Goal: Information Seeking & Learning: Learn about a topic

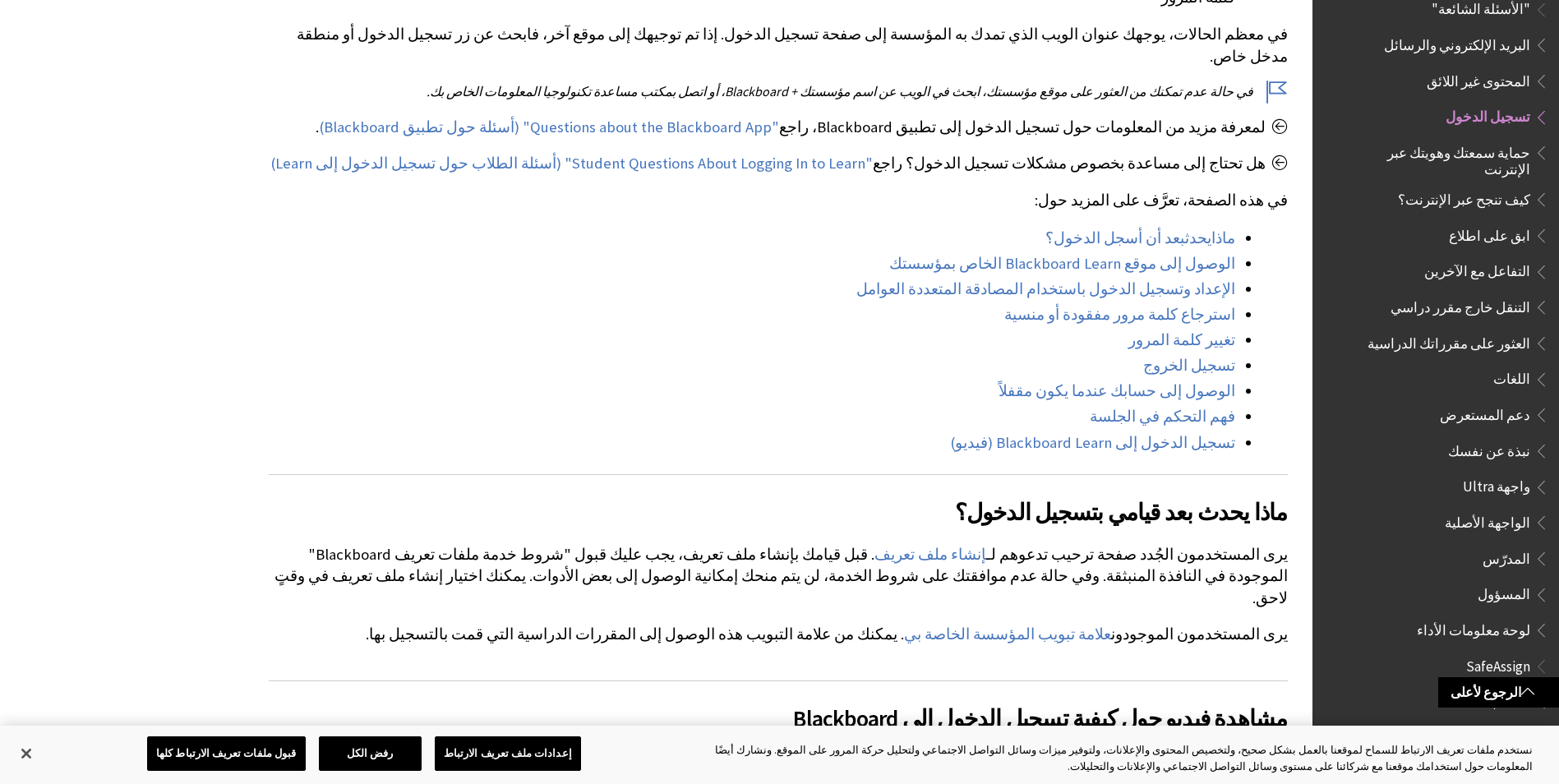
scroll to position [493, 0]
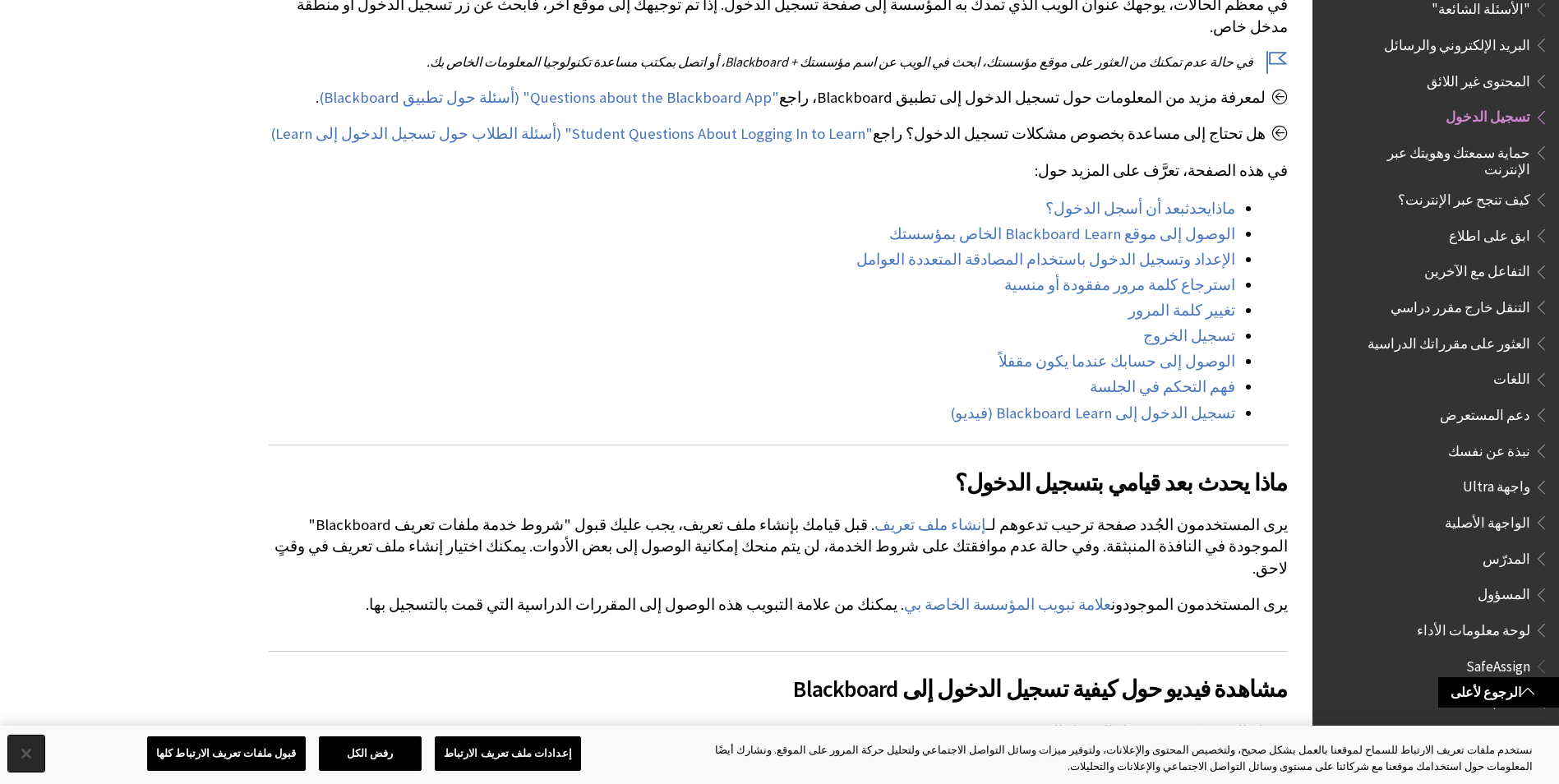
drag, startPoint x: 19, startPoint y: 753, endPoint x: 36, endPoint y: 754, distance: 17.0
click at [21, 754] on button "إغلاق" at bounding box center [26, 753] width 36 height 36
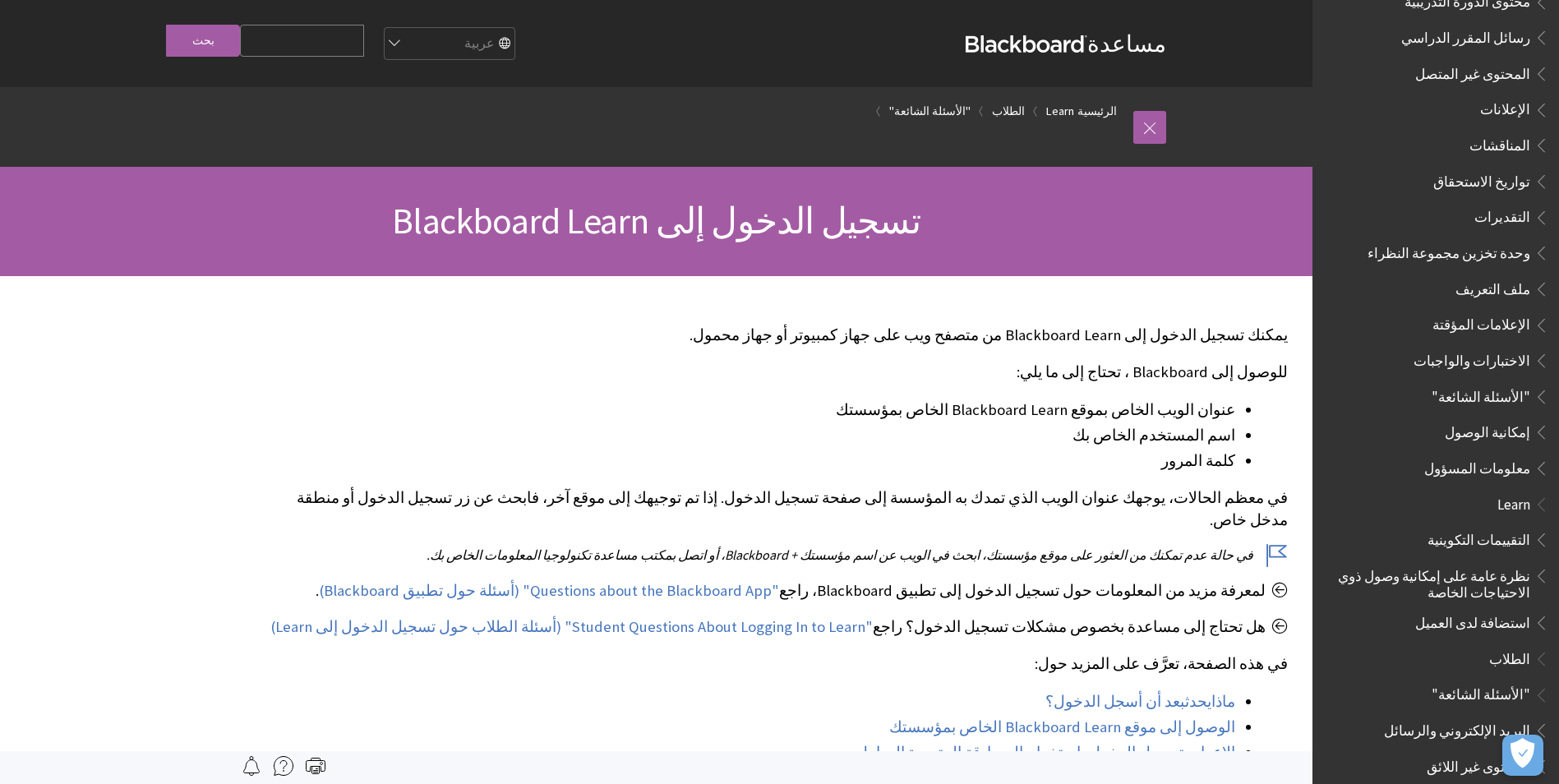
scroll to position [0, 0]
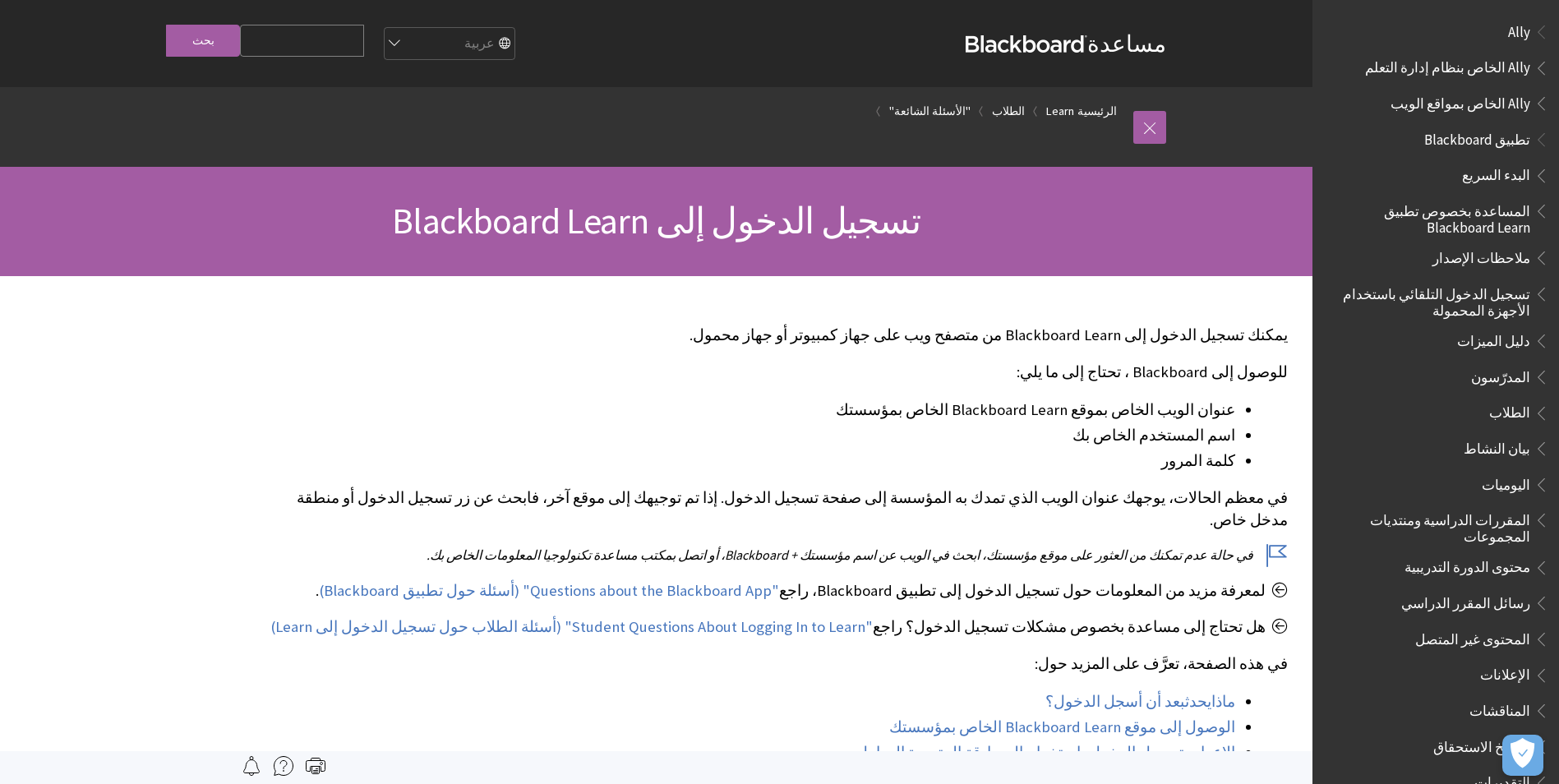
scroll to position [1251, 0]
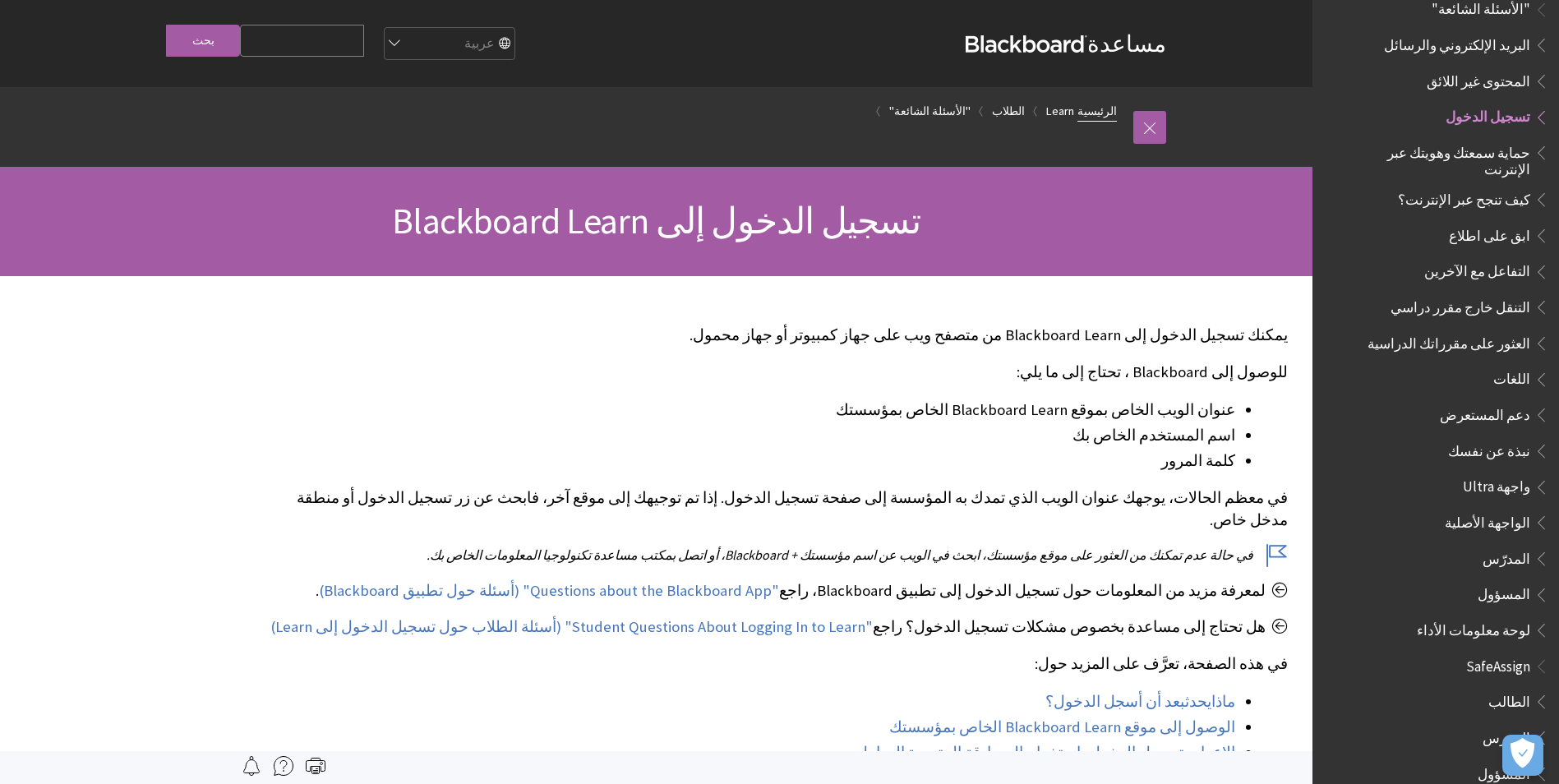
click at [1094, 111] on link "الرئيسية" at bounding box center [1097, 111] width 39 height 20
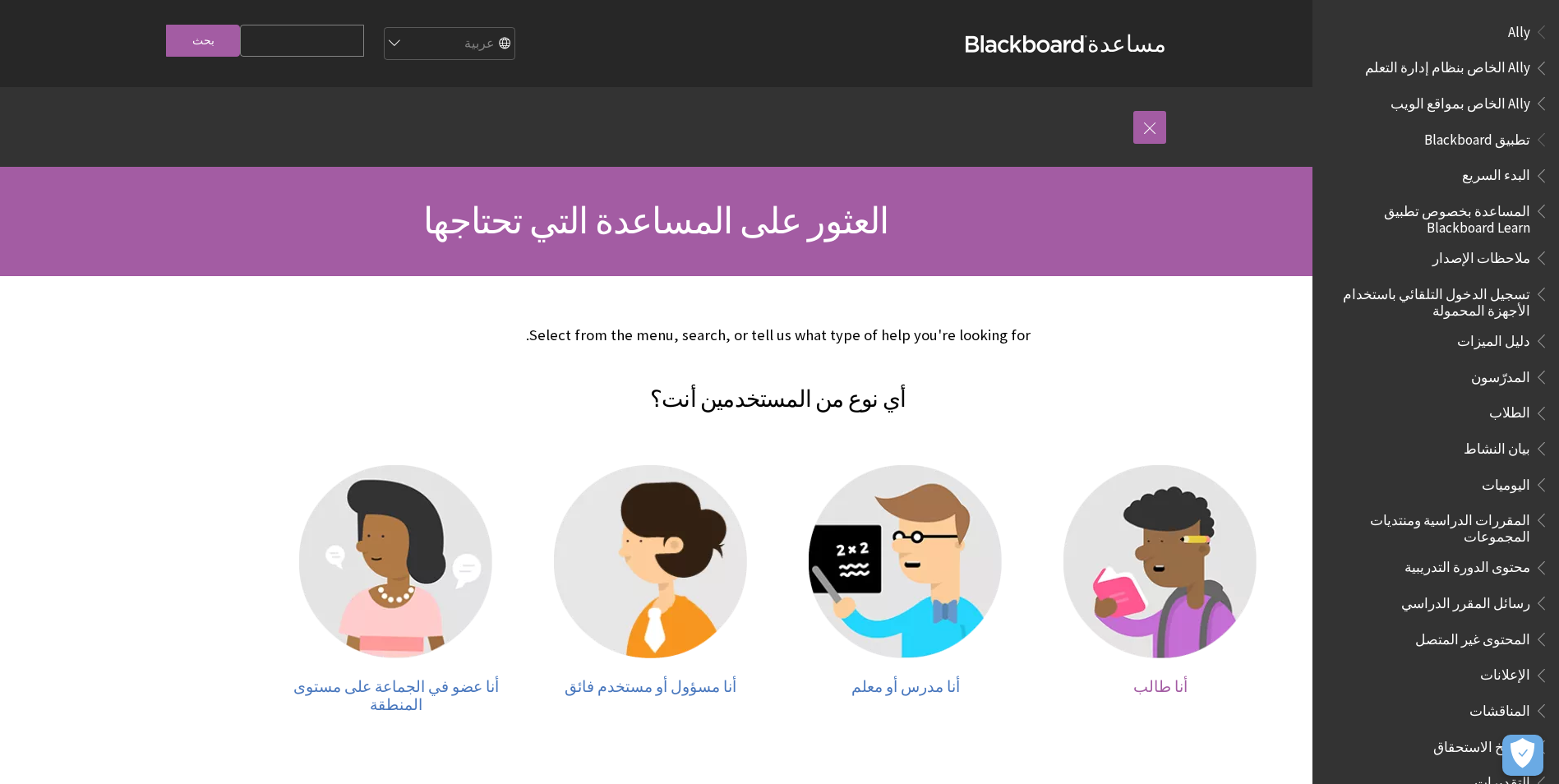
click at [1134, 617] on img at bounding box center [1160, 562] width 193 height 193
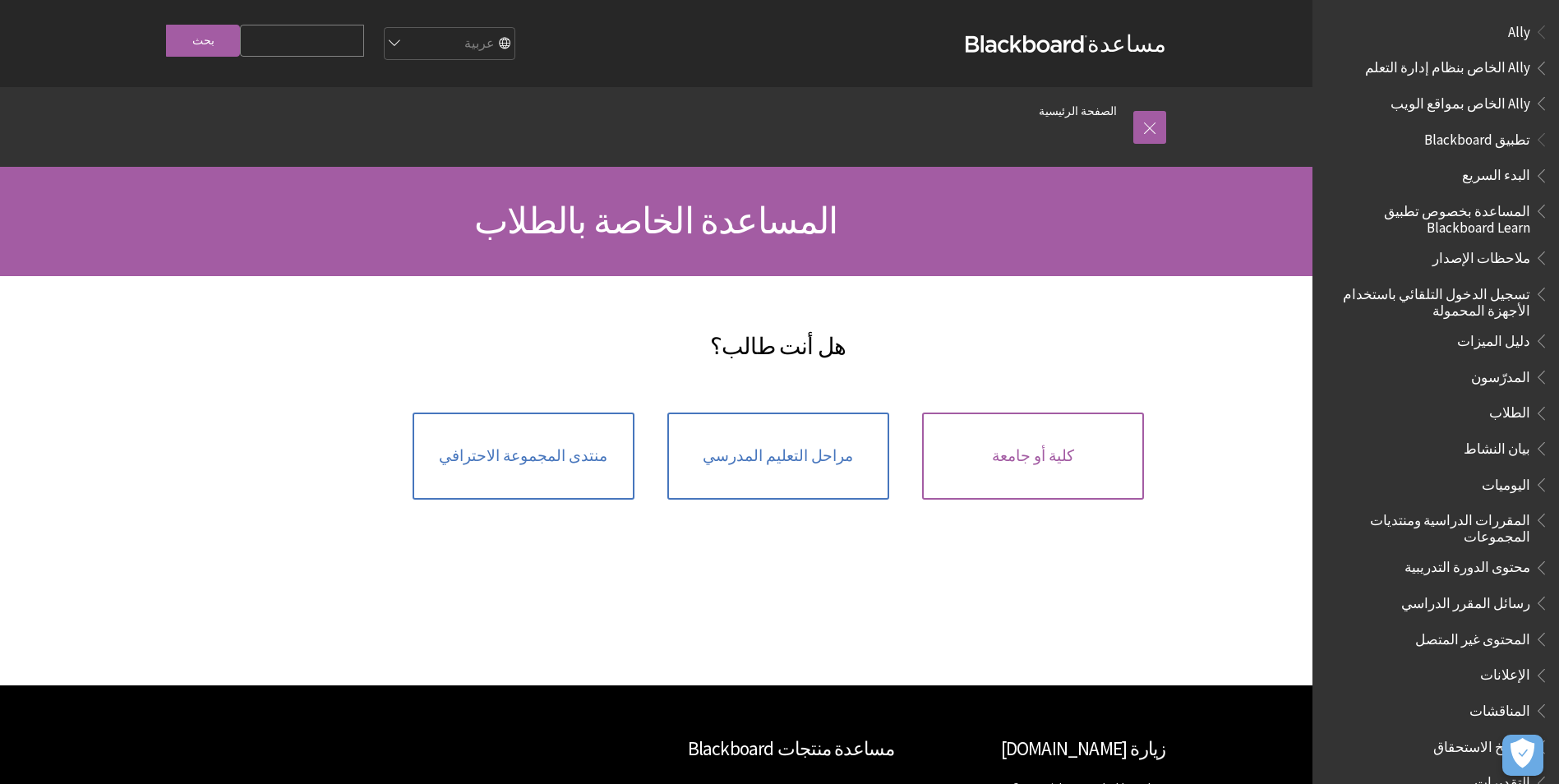
click at [1009, 482] on link "كلية أو جامعة" at bounding box center [1034, 456] width 222 height 87
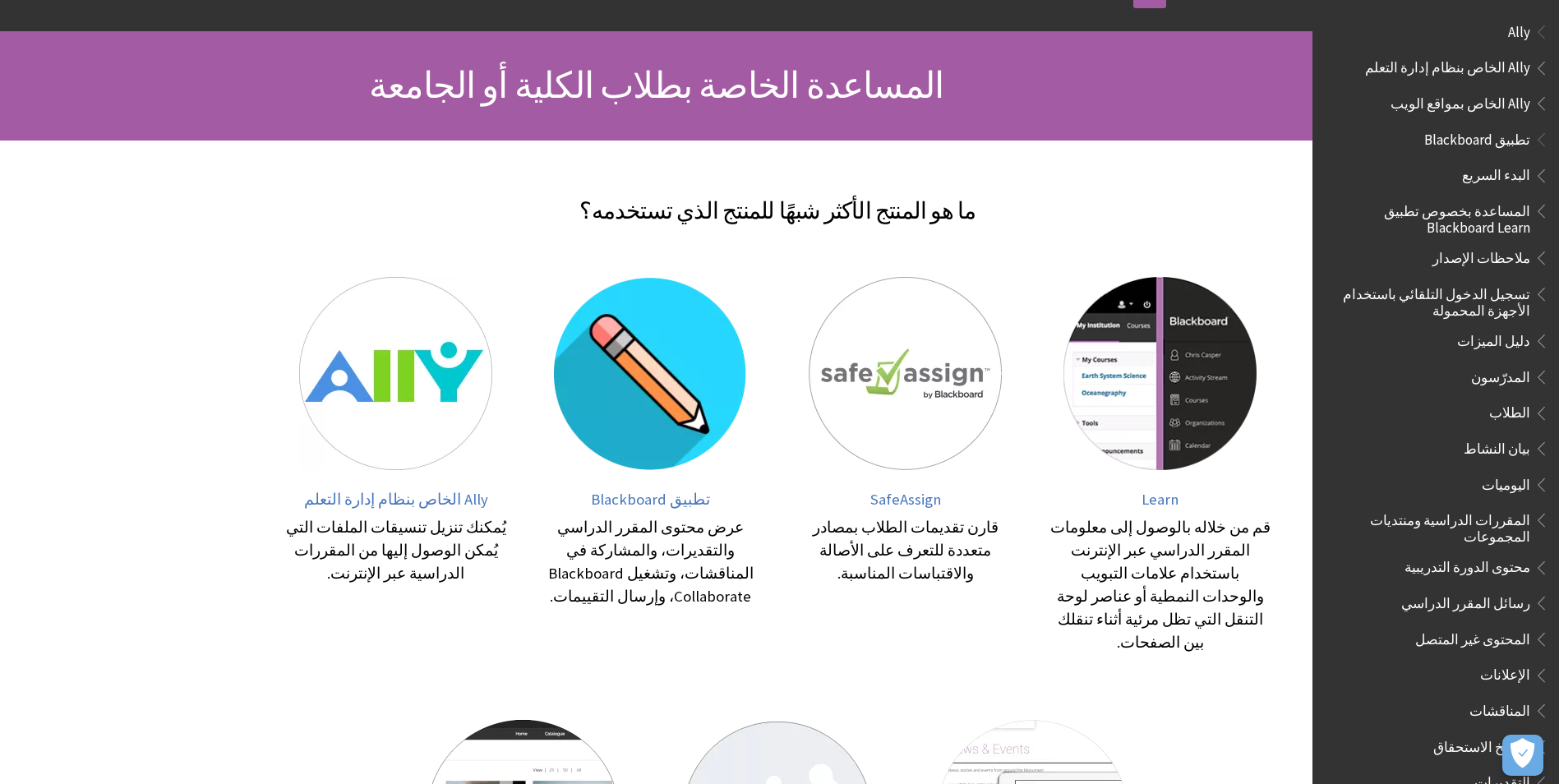
scroll to position [165, 0]
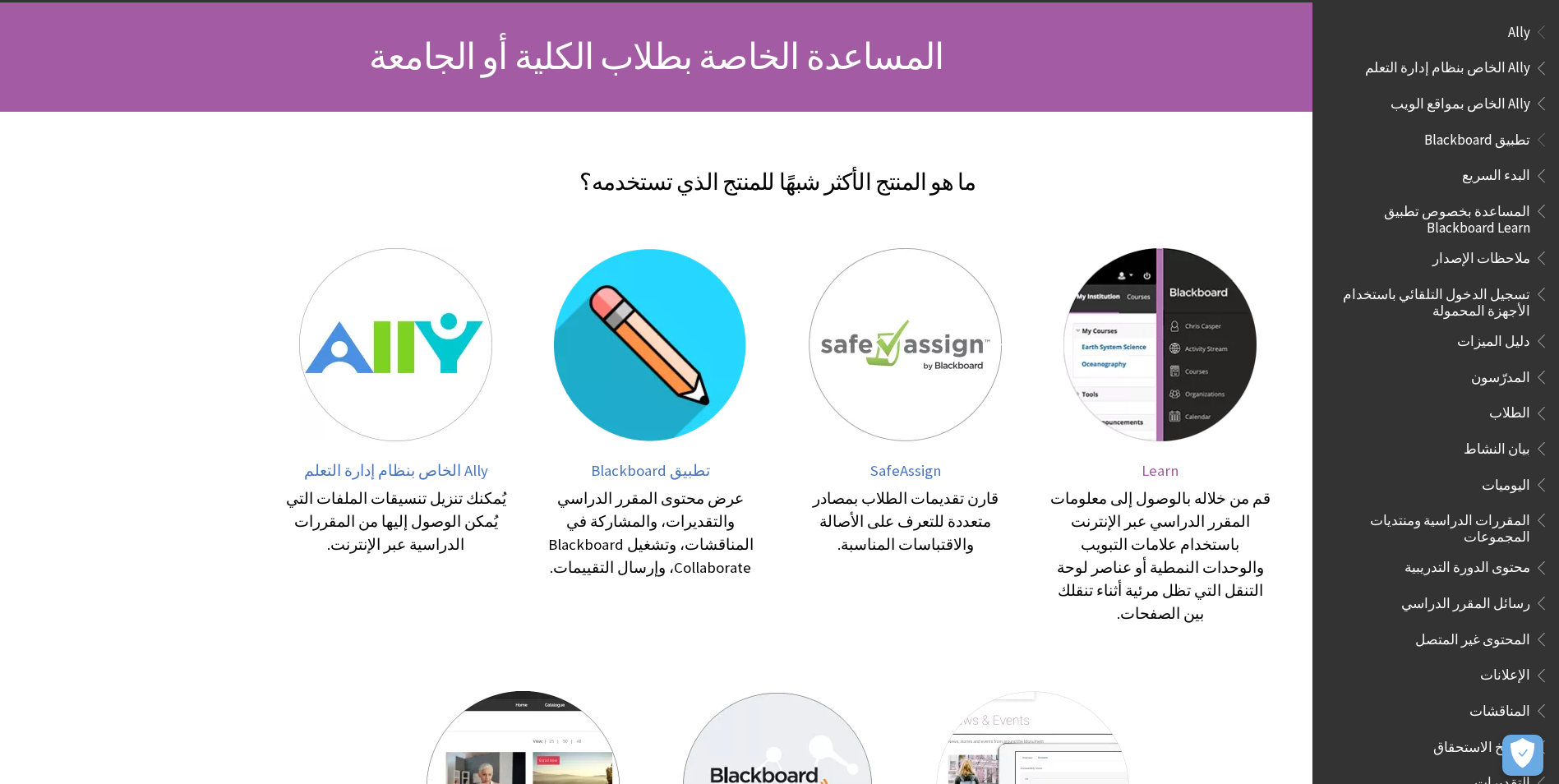
click at [1162, 479] on span "Learn" at bounding box center [1160, 470] width 37 height 19
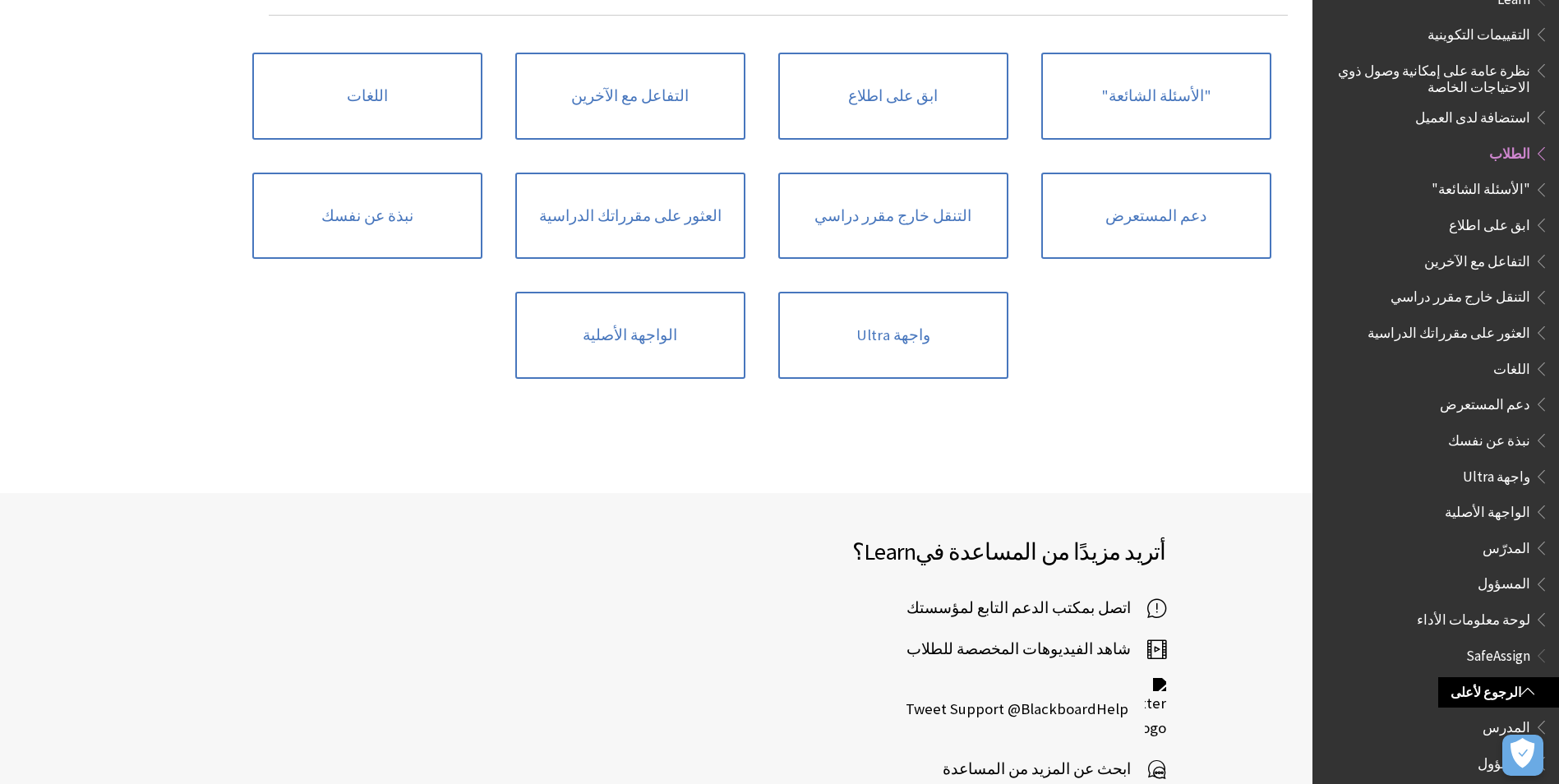
scroll to position [2136, 0]
